Goal: Information Seeking & Learning: Learn about a topic

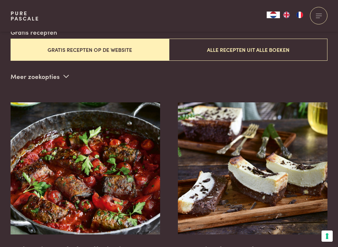
scroll to position [189, 0]
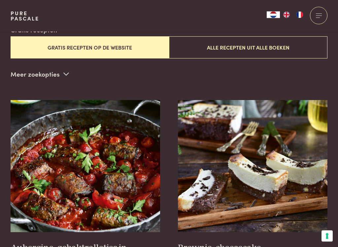
click at [104, 44] on button "Gratis recepten op de website" at bounding box center [90, 48] width 158 height 22
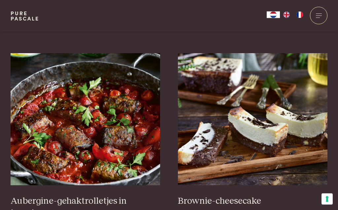
scroll to position [236, 0]
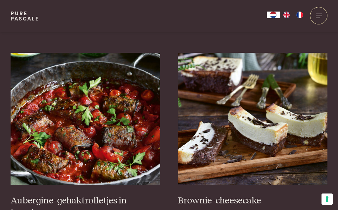
click at [257, 112] on img at bounding box center [253, 119] width 150 height 132
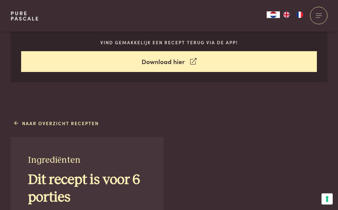
scroll to position [292, 0]
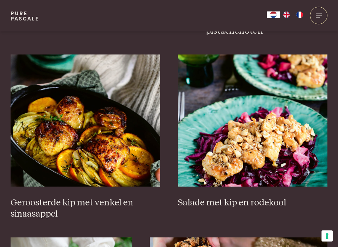
scroll to position [783, 0]
click at [77, 126] on img at bounding box center [86, 120] width 150 height 132
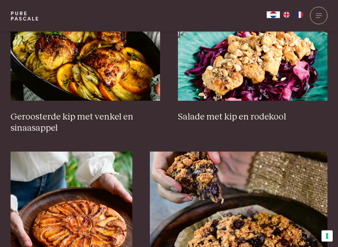
scroll to position [868, 0]
click at [272, 50] on img at bounding box center [253, 35] width 150 height 132
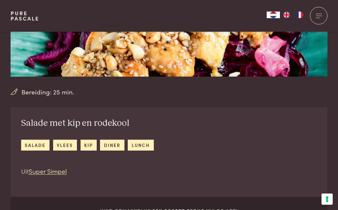
scroll to position [118, 0]
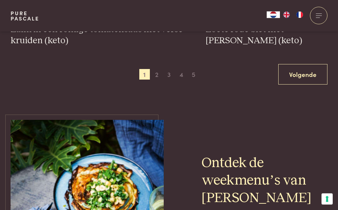
scroll to position [1321, 0]
click at [155, 71] on span "2" at bounding box center [156, 74] width 11 height 11
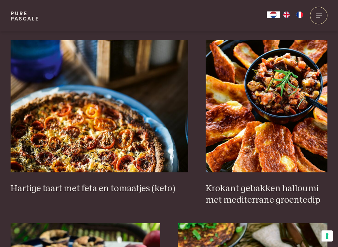
scroll to position [603, 0]
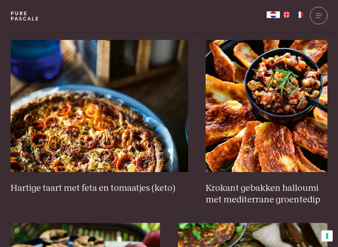
click at [110, 132] on img at bounding box center [99, 106] width 177 height 132
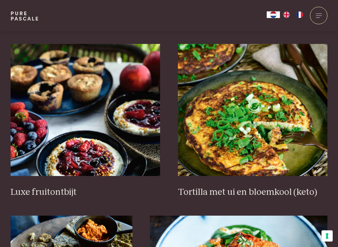
scroll to position [782, 0]
click at [87, 135] on img at bounding box center [86, 110] width 150 height 132
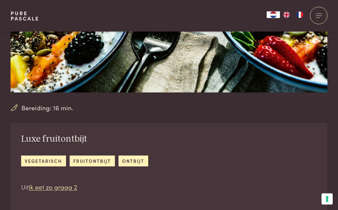
scroll to position [110, 0]
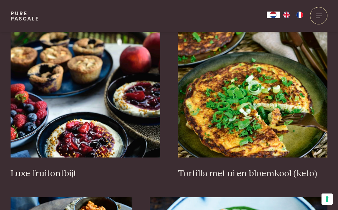
click at [261, 103] on img at bounding box center [253, 91] width 150 height 132
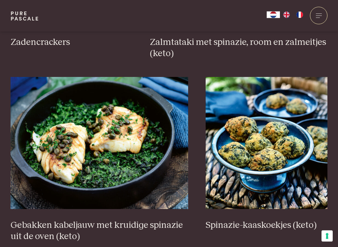
scroll to position [1103, 0]
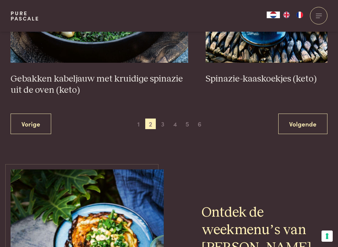
click at [162, 118] on span "3" at bounding box center [162, 123] width 11 height 11
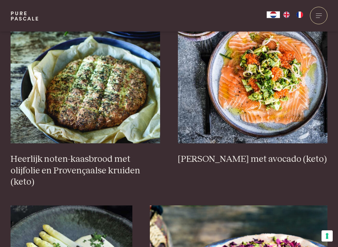
scroll to position [279, 0]
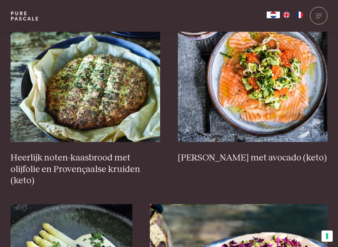
click at [271, 63] on img at bounding box center [253, 76] width 150 height 132
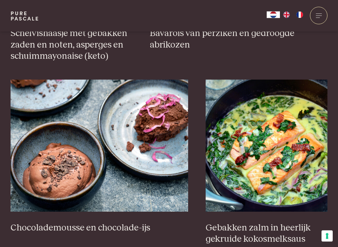
scroll to position [598, 0]
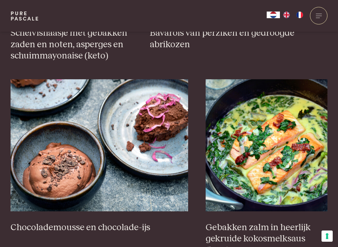
click at [82, 134] on img at bounding box center [99, 145] width 177 height 132
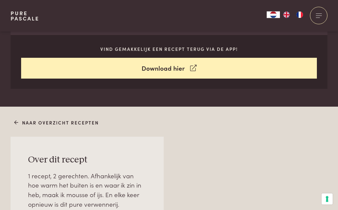
scroll to position [298, 0]
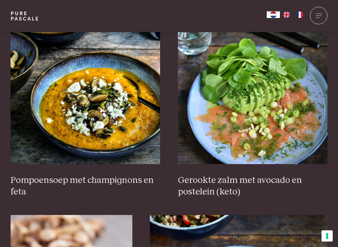
scroll to position [839, 0]
click at [249, 93] on img at bounding box center [253, 98] width 150 height 132
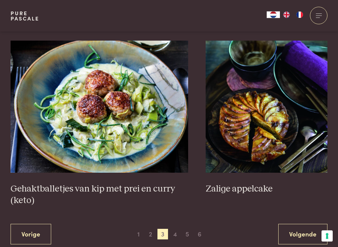
scroll to position [1196, 0]
click at [104, 90] on img at bounding box center [99, 107] width 177 height 132
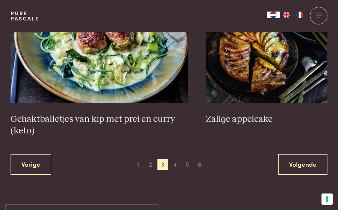
scroll to position [1258, 0]
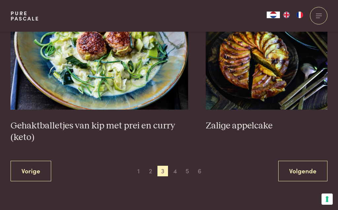
click at [174, 165] on span "4" at bounding box center [175, 170] width 11 height 11
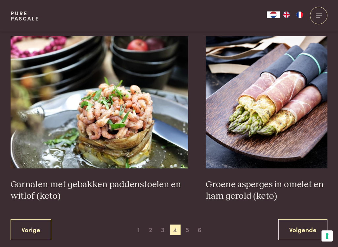
scroll to position [1154, 0]
click at [190, 209] on span "5" at bounding box center [187, 229] width 11 height 11
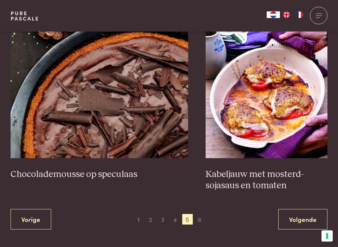
scroll to position [1177, 0]
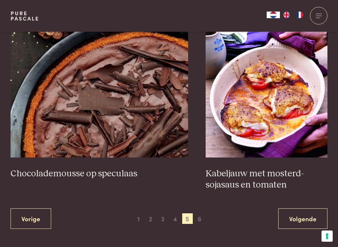
click at [200, 209] on span "6" at bounding box center [199, 218] width 11 height 11
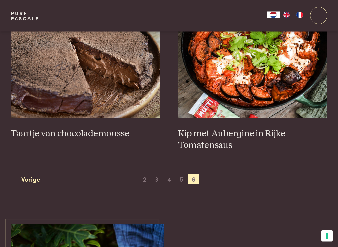
scroll to position [303, 0]
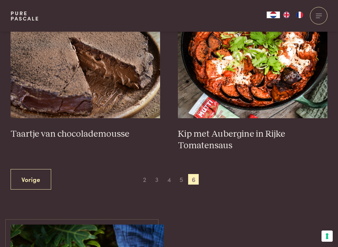
click at [148, 175] on span "2" at bounding box center [144, 179] width 11 height 11
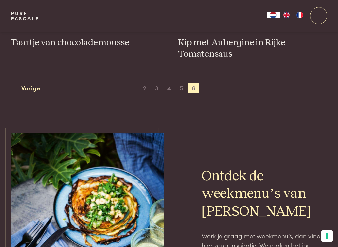
scroll to position [396, 0]
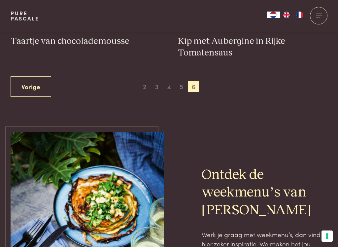
click at [180, 81] on span "5" at bounding box center [181, 86] width 11 height 11
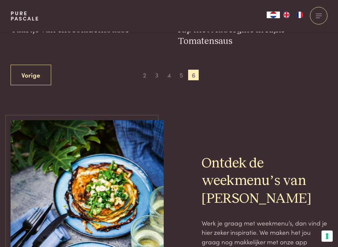
click at [147, 72] on span "2" at bounding box center [144, 75] width 11 height 11
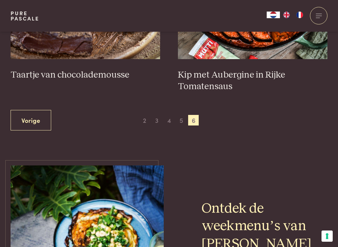
click at [30, 117] on link "Vorige" at bounding box center [31, 120] width 41 height 21
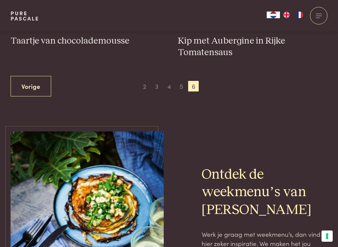
scroll to position [416, 0]
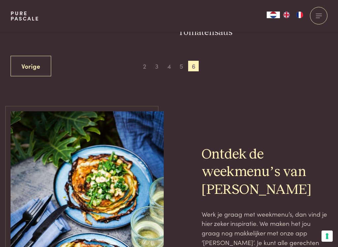
click at [25, 62] on link "Vorige" at bounding box center [31, 66] width 41 height 21
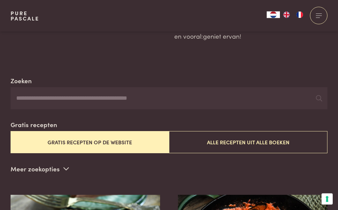
scroll to position [0, 0]
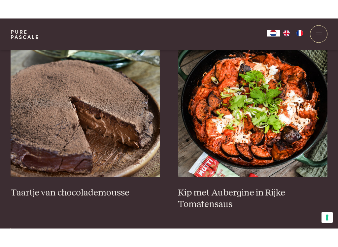
scroll to position [290, 0]
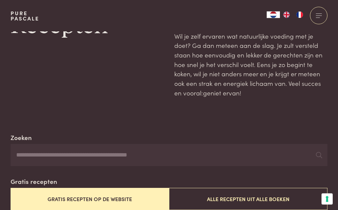
scroll to position [0, 0]
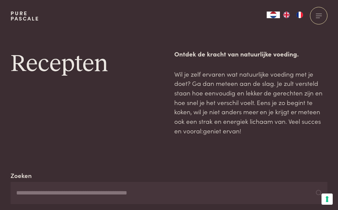
scroll to position [602, 0]
click at [322, 12] on div at bounding box center [318, 15] width 17 height 17
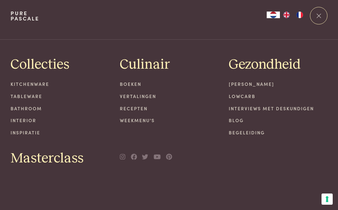
click at [318, 13] on div at bounding box center [318, 15] width 17 height 17
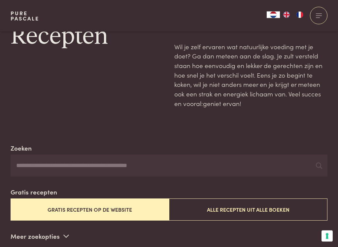
scroll to position [34, 0]
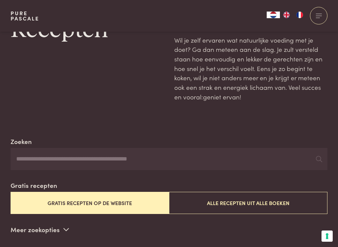
click at [100, 197] on button "Gratis recepten op de website" at bounding box center [90, 203] width 158 height 22
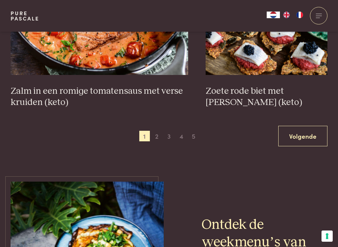
scroll to position [1262, 0]
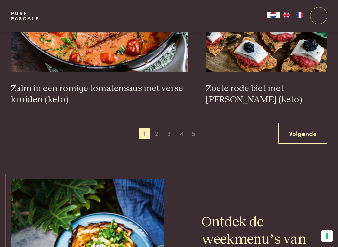
click at [156, 128] on span "2" at bounding box center [156, 133] width 11 height 11
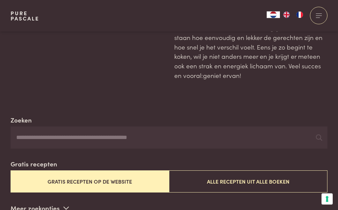
scroll to position [53, 0]
